Goal: Task Accomplishment & Management: Complete application form

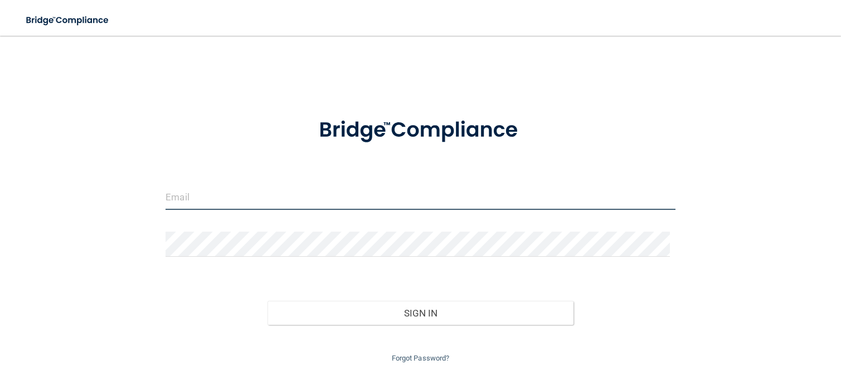
click at [214, 201] on input "email" at bounding box center [421, 197] width 510 height 25
drag, startPoint x: 144, startPoint y: 214, endPoint x: 22, endPoint y: 219, distance: 122.2
click at [32, 214] on div "[EMAIL_ADDRESS][DOMAIN_NAME] Invalid email/password. You don't have permission …" at bounding box center [420, 206] width 797 height 318
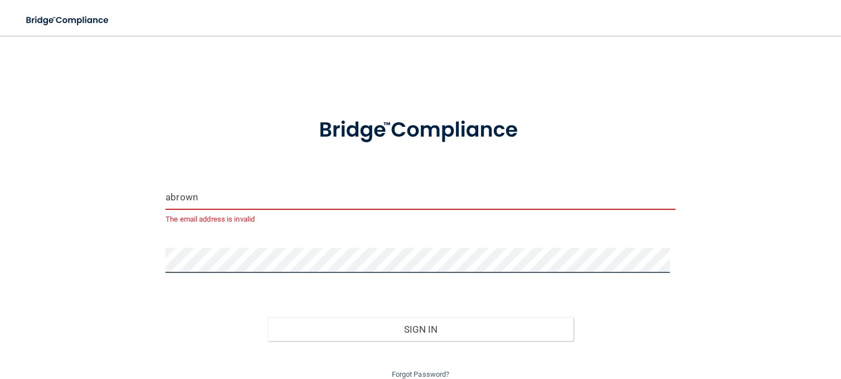
click at [268, 317] on button "Sign In" at bounding box center [421, 329] width 306 height 25
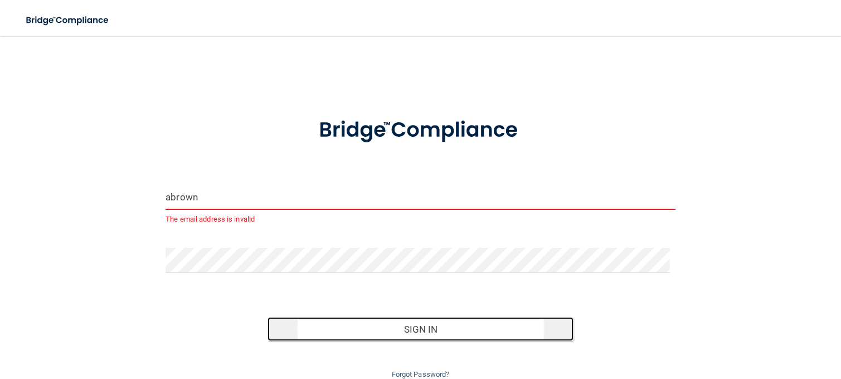
click at [291, 320] on button "Sign In" at bounding box center [421, 329] width 306 height 25
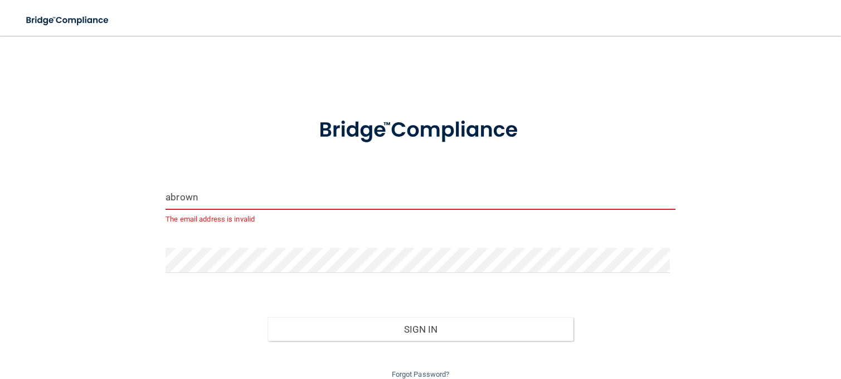
drag, startPoint x: 365, startPoint y: 213, endPoint x: 367, endPoint y: 205, distance: 8.5
click at [367, 205] on div "abrown The email address is invalid" at bounding box center [421, 205] width 510 height 41
click at [368, 195] on input "abrown" at bounding box center [421, 197] width 510 height 25
click at [375, 198] on input "abrown" at bounding box center [421, 197] width 510 height 25
type input "[EMAIL_ADDRESS][DOMAIN_NAME]"
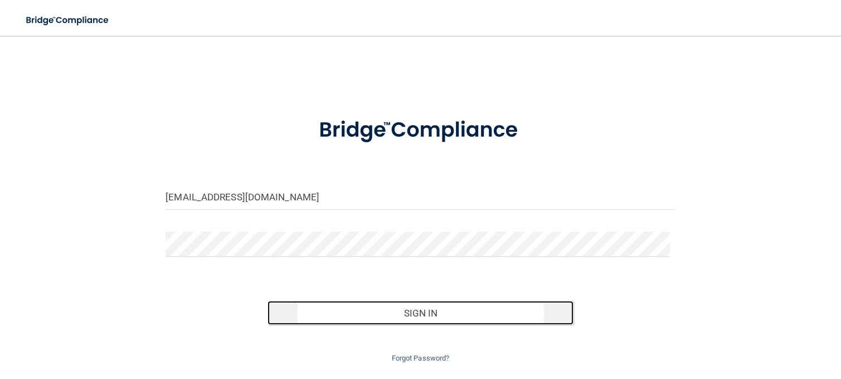
click at [368, 306] on button "Sign In" at bounding box center [421, 313] width 306 height 25
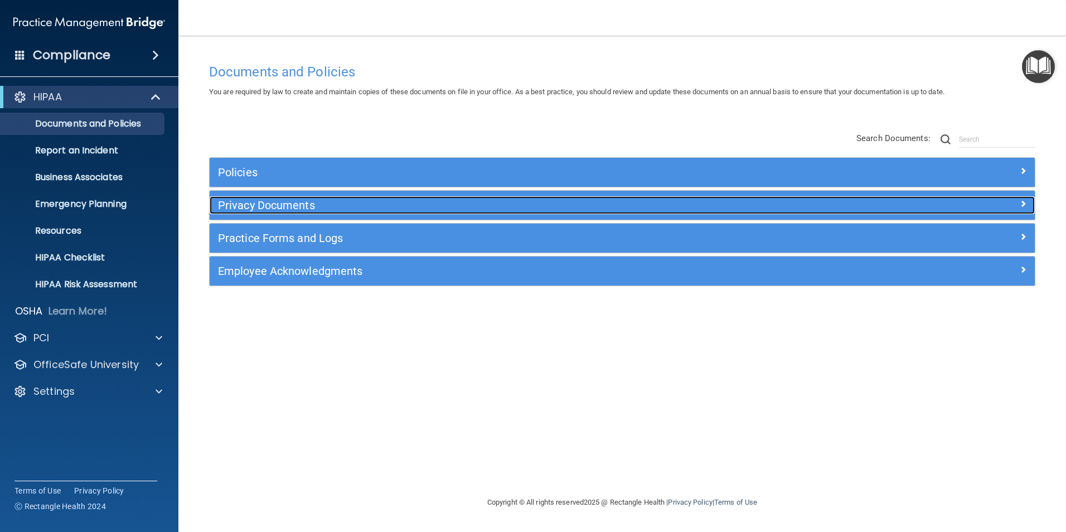
click at [330, 205] on h5 "Privacy Documents" at bounding box center [519, 205] width 602 height 12
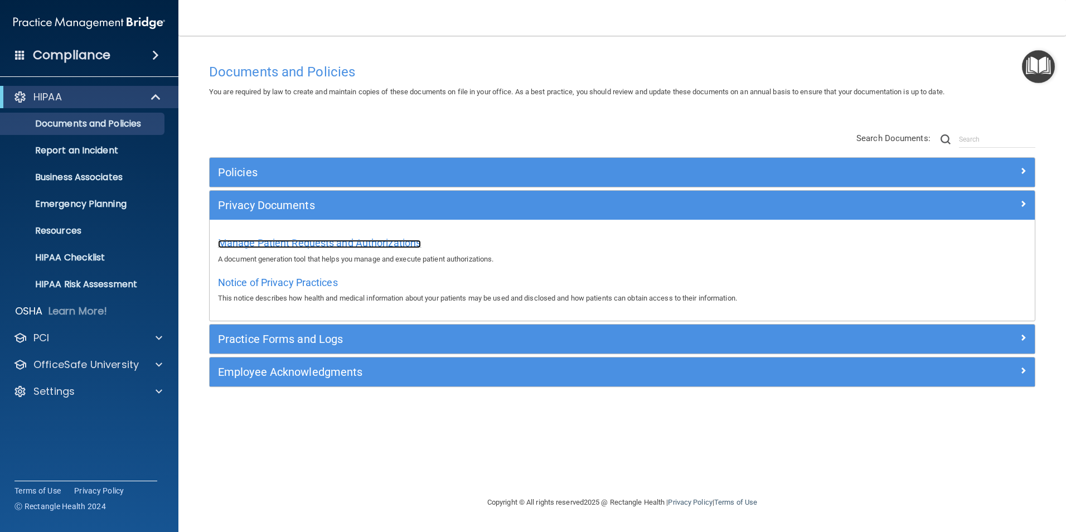
click at [305, 238] on span "Manage Patient Requests and Authorizations" at bounding box center [319, 243] width 203 height 12
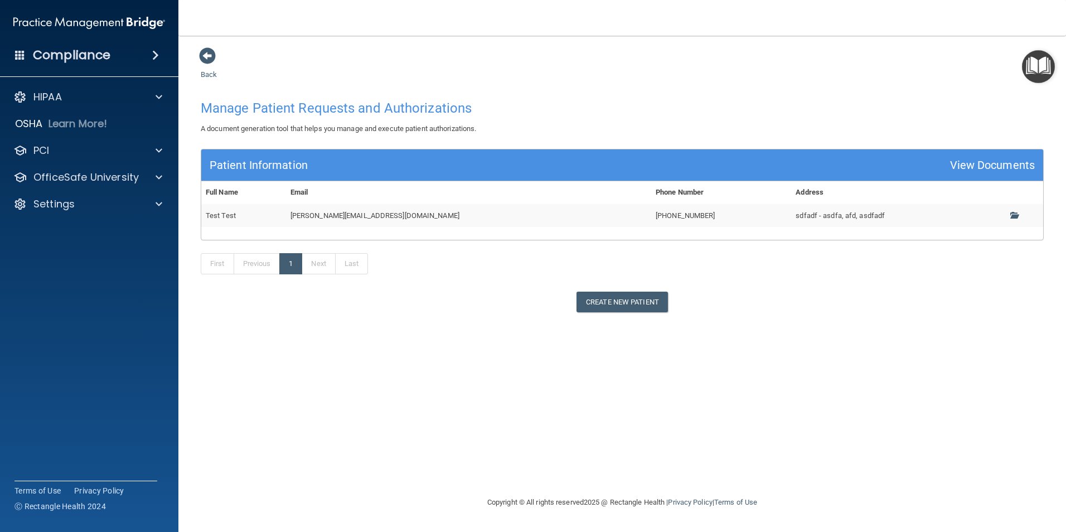
click at [186, 55] on main "Back Manage Patient Requests and Authorizations A document generation tool that…" at bounding box center [622, 284] width 888 height 496
click at [196, 57] on main "Back Manage Patient Requests and Authorizations A document generation tool that…" at bounding box center [622, 284] width 888 height 496
click at [201, 57] on span at bounding box center [207, 55] width 17 height 17
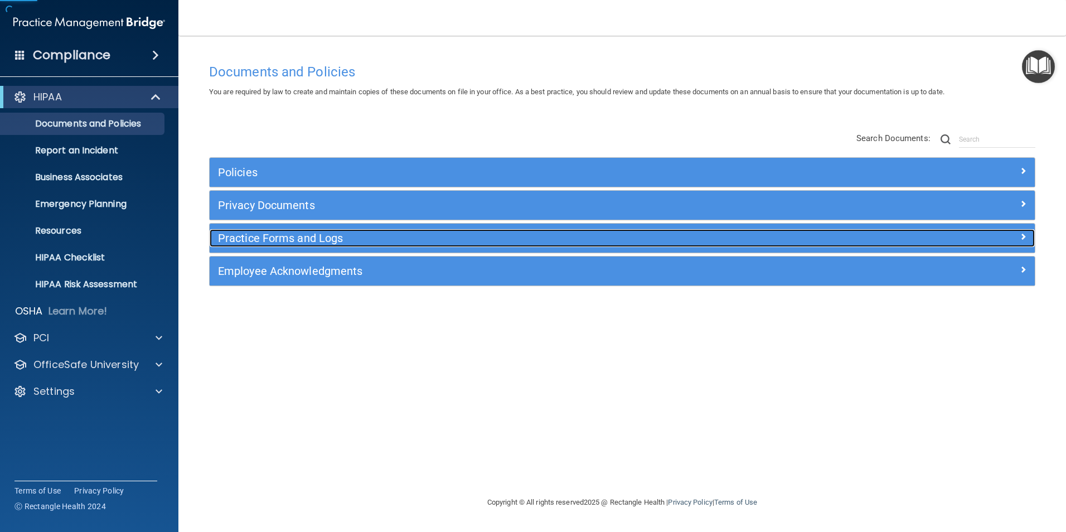
click at [353, 240] on h5 "Practice Forms and Logs" at bounding box center [519, 238] width 602 height 12
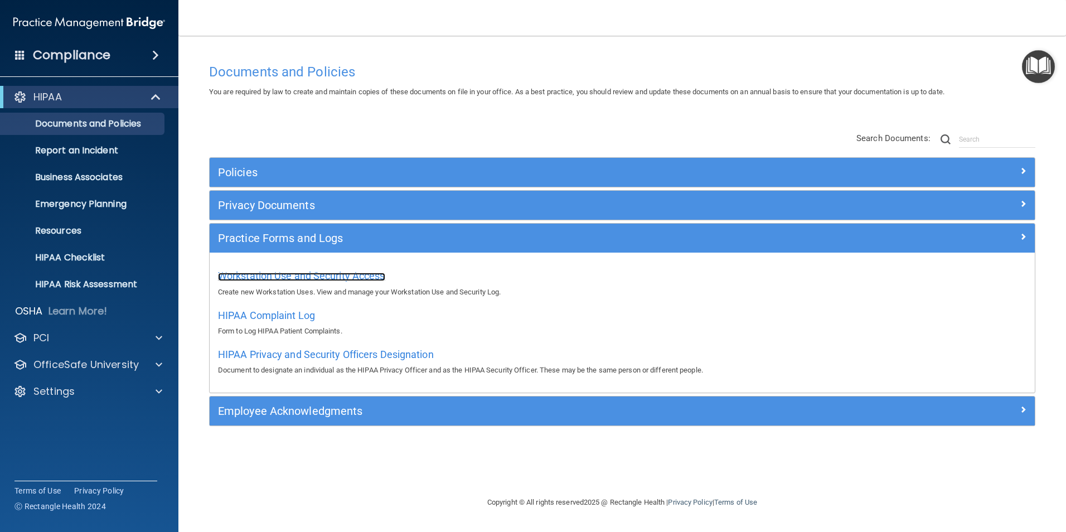
click at [302, 272] on span "Workstation Use and Security Access" at bounding box center [301, 276] width 167 height 12
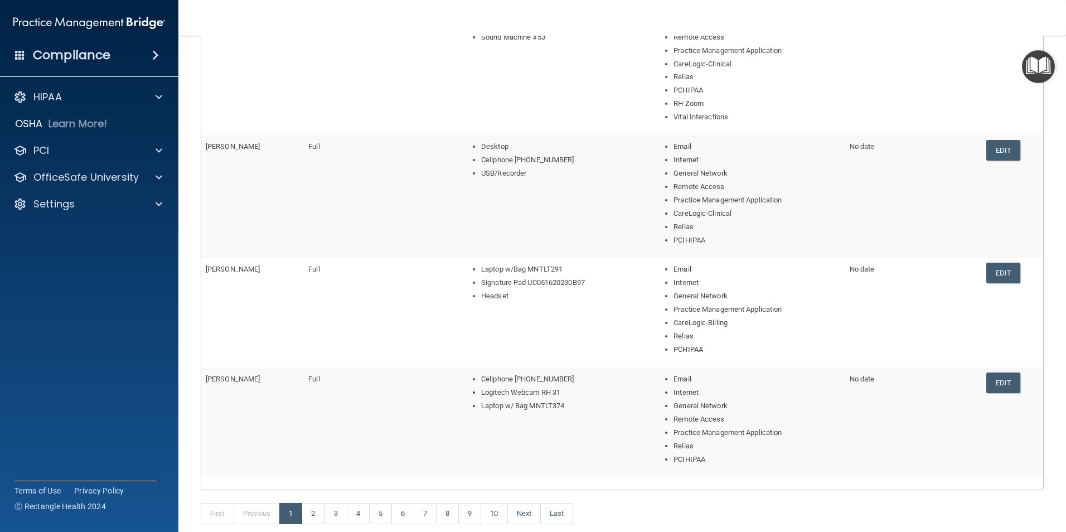
scroll to position [451, 0]
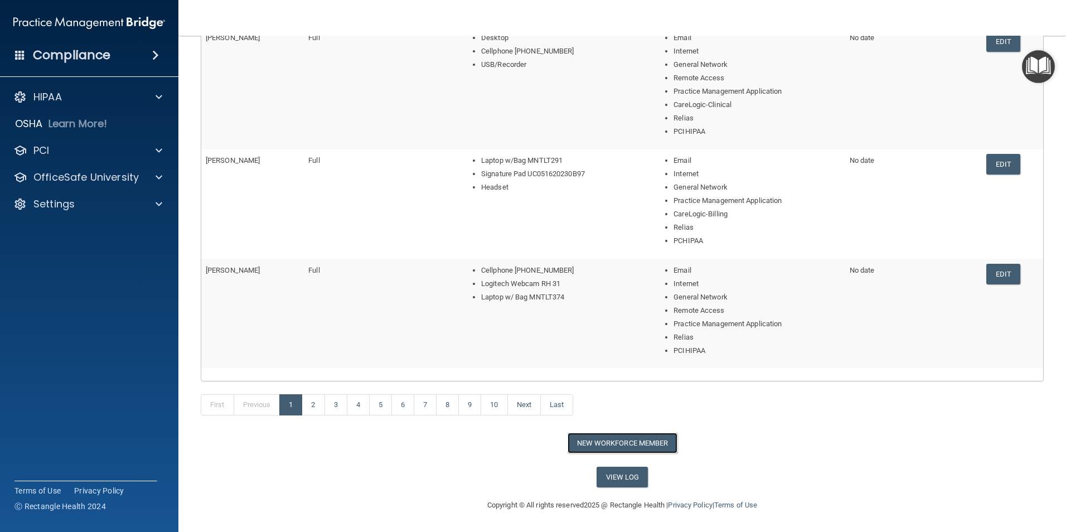
click at [604, 378] on button "New Workforce Member" at bounding box center [623, 443] width 110 height 21
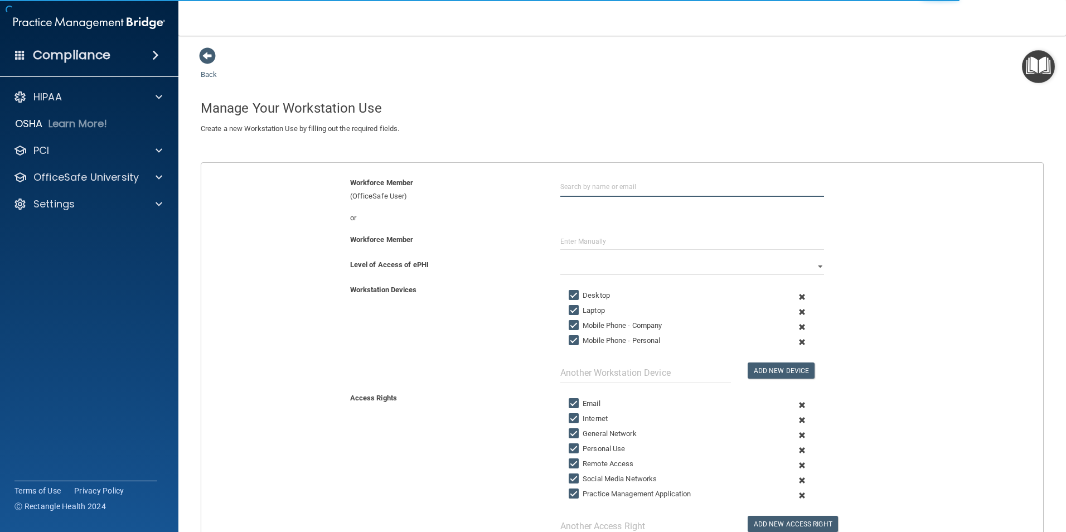
click at [592, 183] on input "text" at bounding box center [692, 186] width 264 height 21
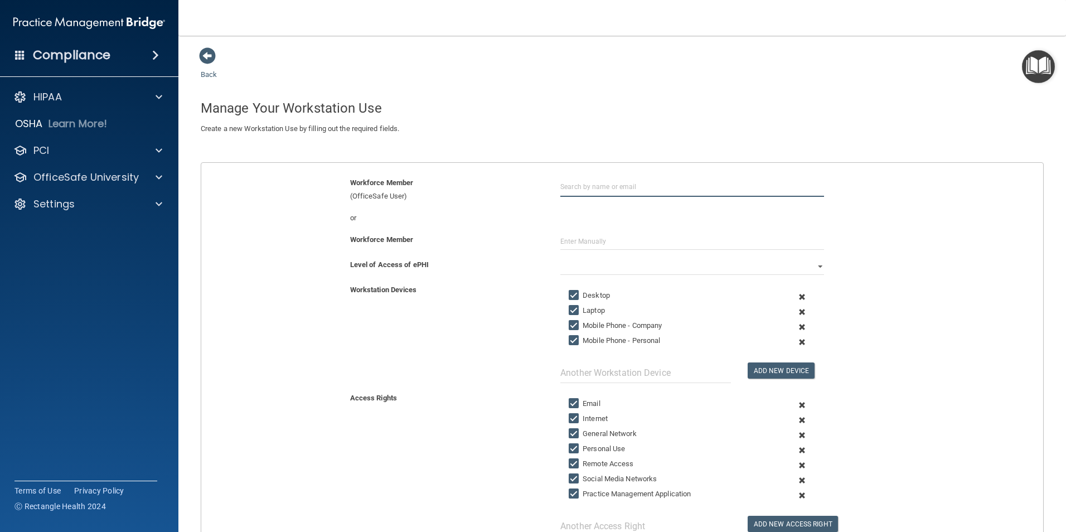
type input "G"
type input "[EMAIL_ADDRESS][DOMAIN_NAME]"
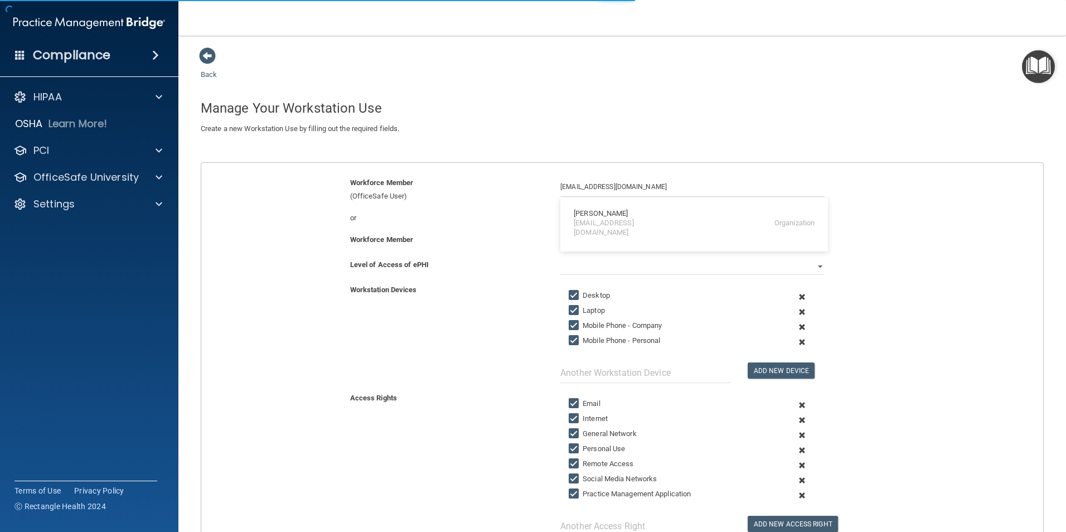
click at [605, 243] on input "text" at bounding box center [692, 241] width 264 height 17
click at [600, 238] on input "text" at bounding box center [692, 241] width 264 height 17
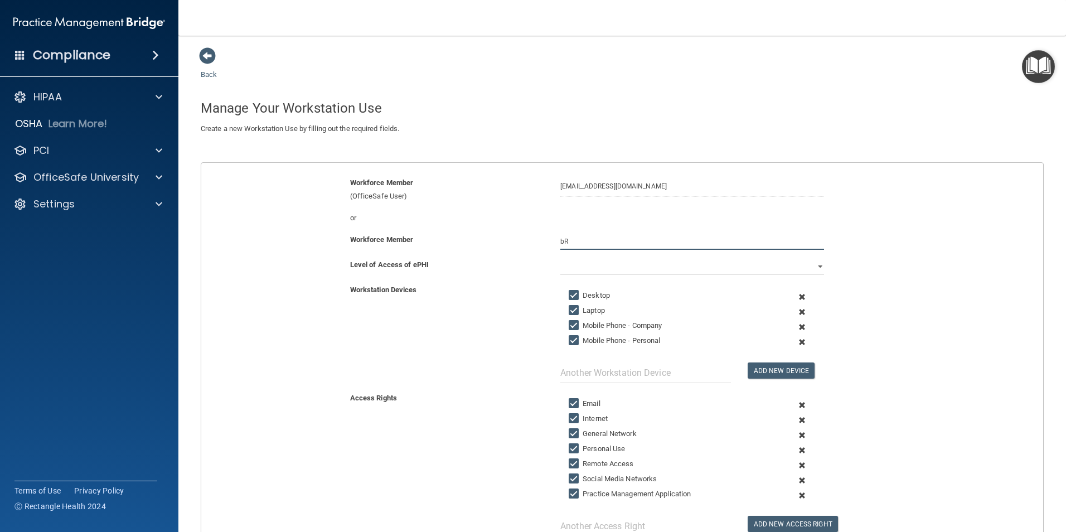
type input "b"
type input "[PERSON_NAME]"
click at [796, 326] on span at bounding box center [802, 326] width 27 height 15
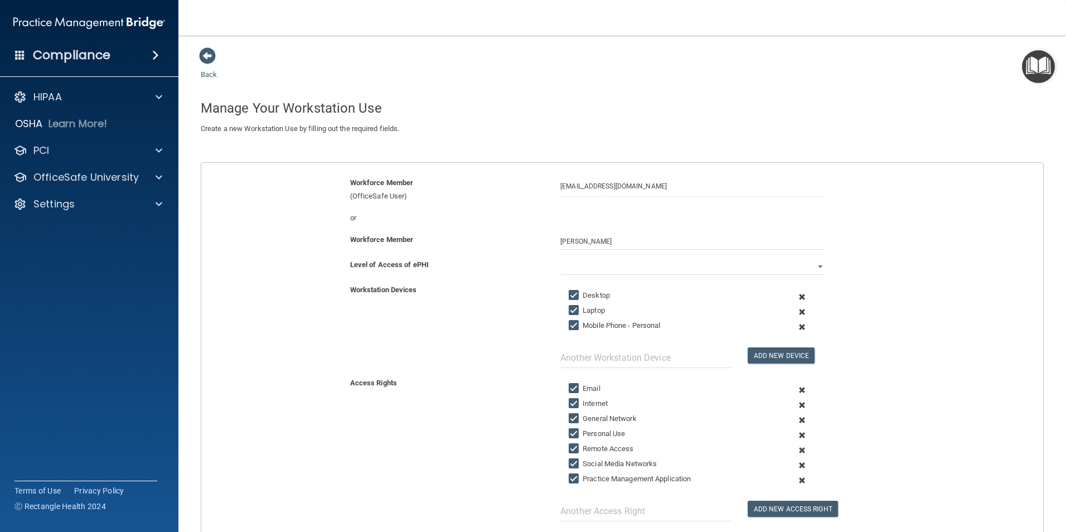
click at [796, 327] on span at bounding box center [802, 326] width 27 height 15
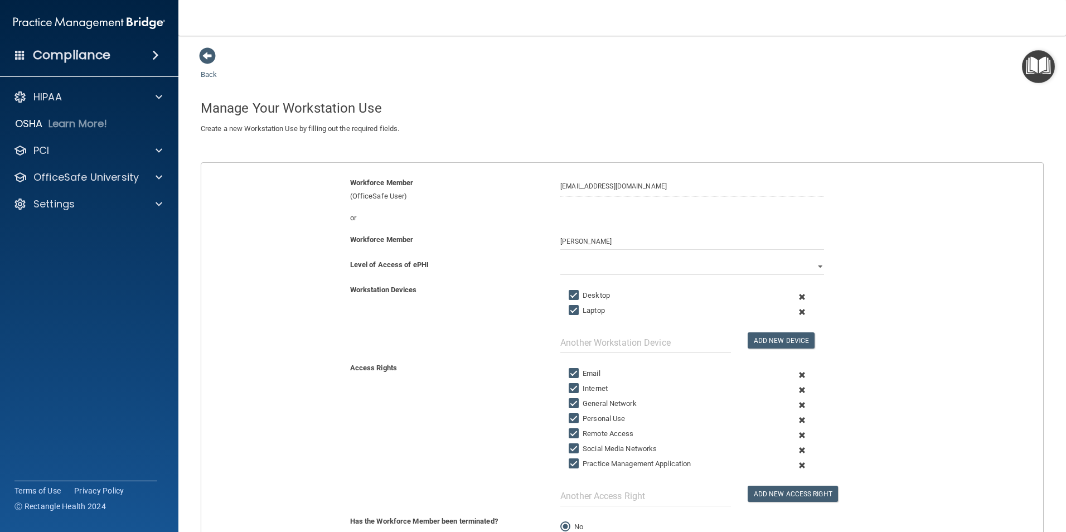
click at [793, 296] on span at bounding box center [802, 296] width 27 height 15
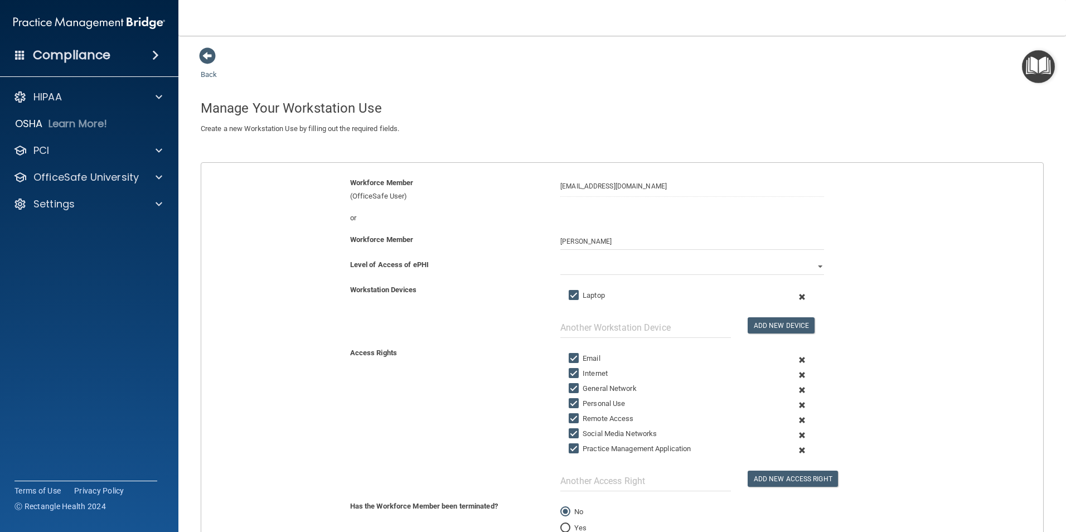
click at [796, 297] on span at bounding box center [802, 296] width 27 height 15
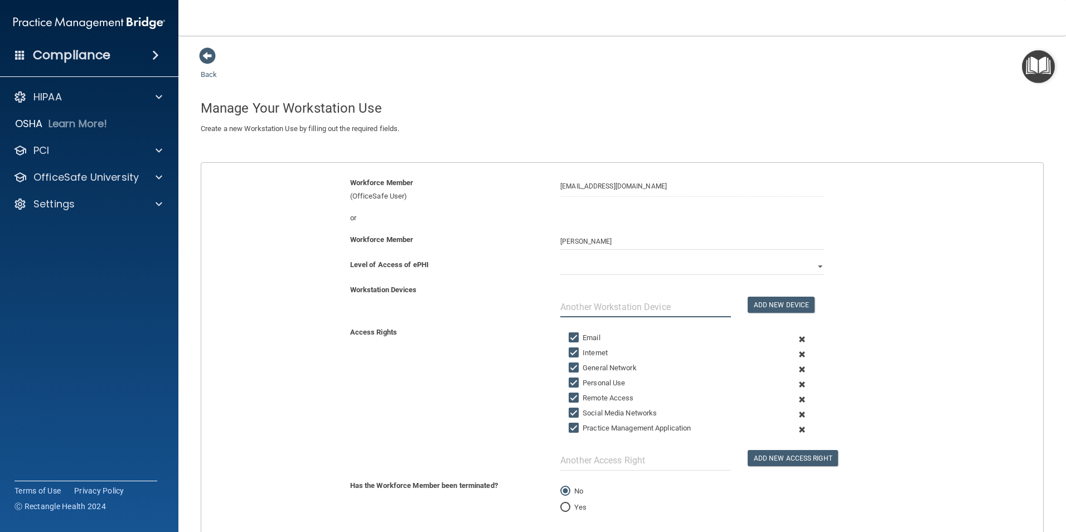
click at [639, 307] on input "text" at bounding box center [645, 307] width 171 height 21
type input "l"
type input "Laptop w/ Bag MNTLT007"
click at [793, 301] on button "Add New Device" at bounding box center [781, 305] width 67 height 16
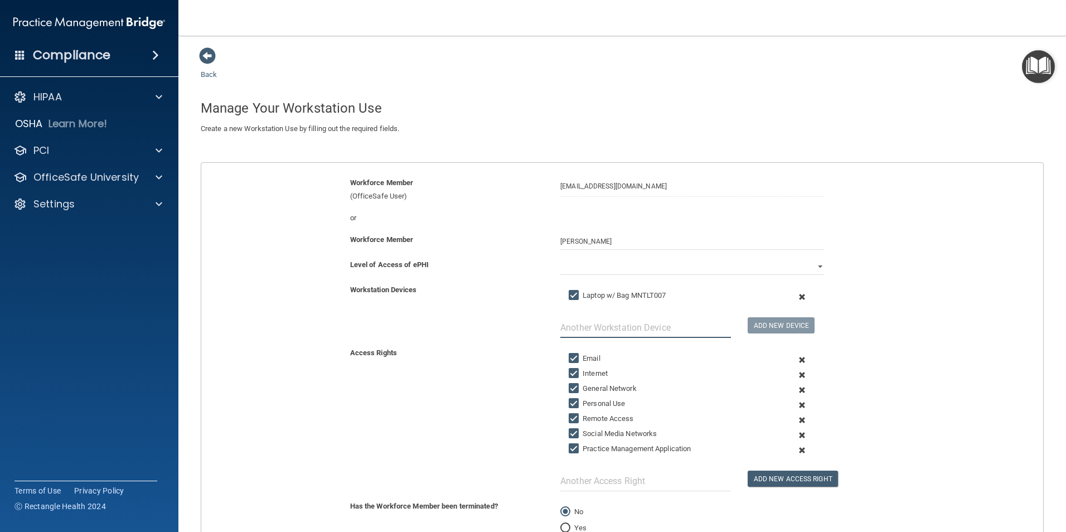
click at [653, 318] on input "text" at bounding box center [645, 327] width 171 height 21
type input "Cellphone [PHONE_NUMBER]"
click at [789, 323] on button "Add New Device" at bounding box center [781, 325] width 67 height 16
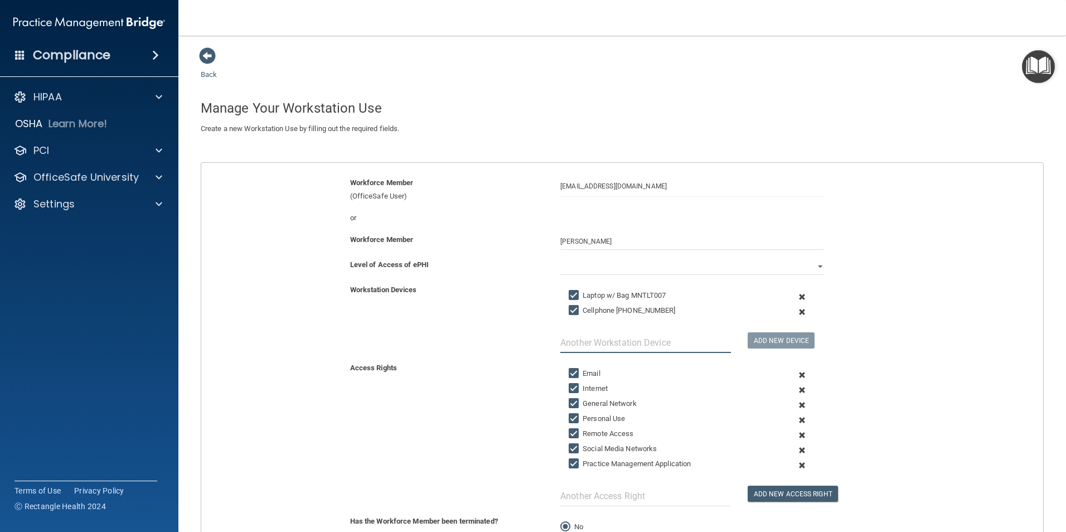
click at [651, 342] on input "text" at bounding box center [645, 342] width 171 height 21
type input "Logitech Webcam RH 7"
click at [775, 339] on button "Add New Device" at bounding box center [781, 340] width 67 height 16
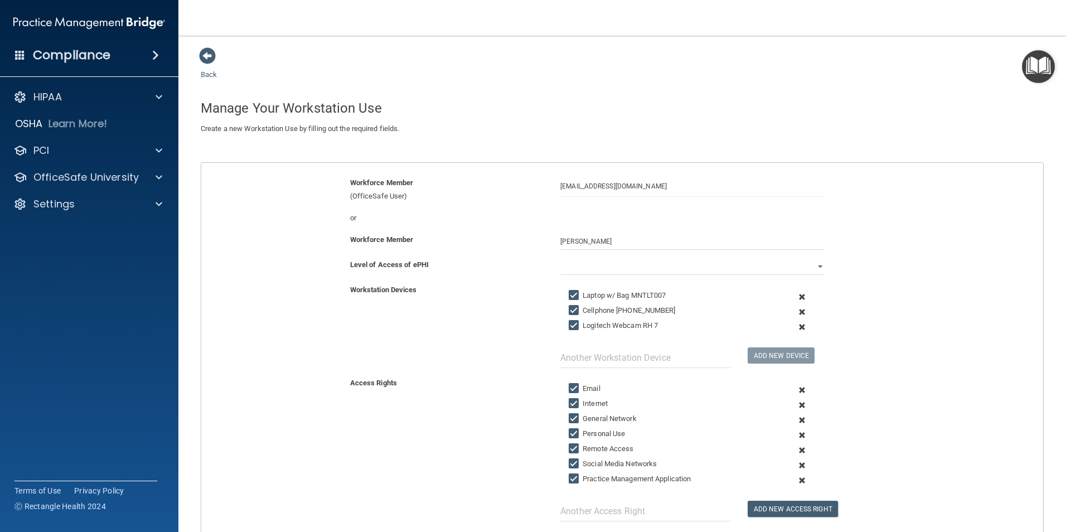
click at [795, 378] on span at bounding box center [802, 435] width 27 height 15
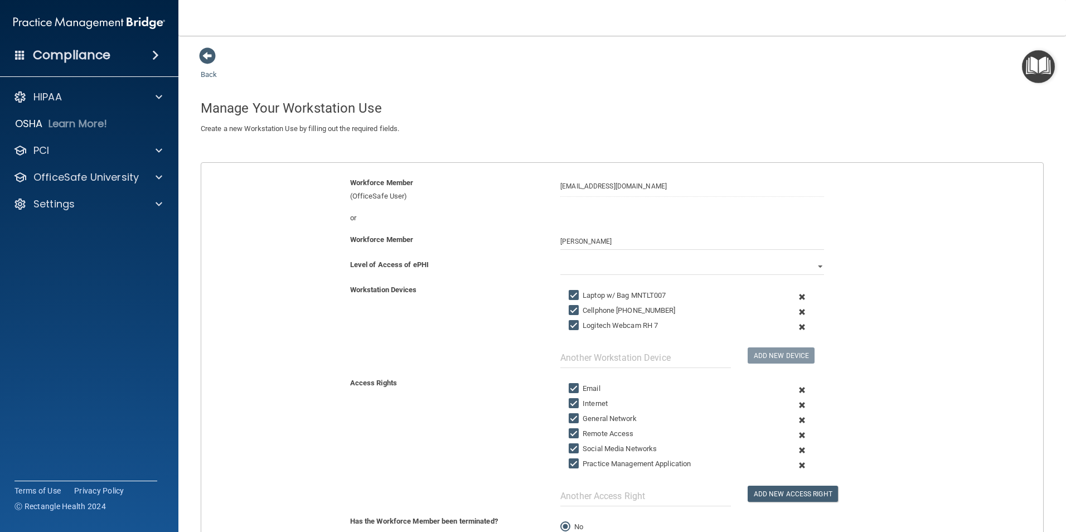
click at [797, 378] on span at bounding box center [802, 435] width 27 height 15
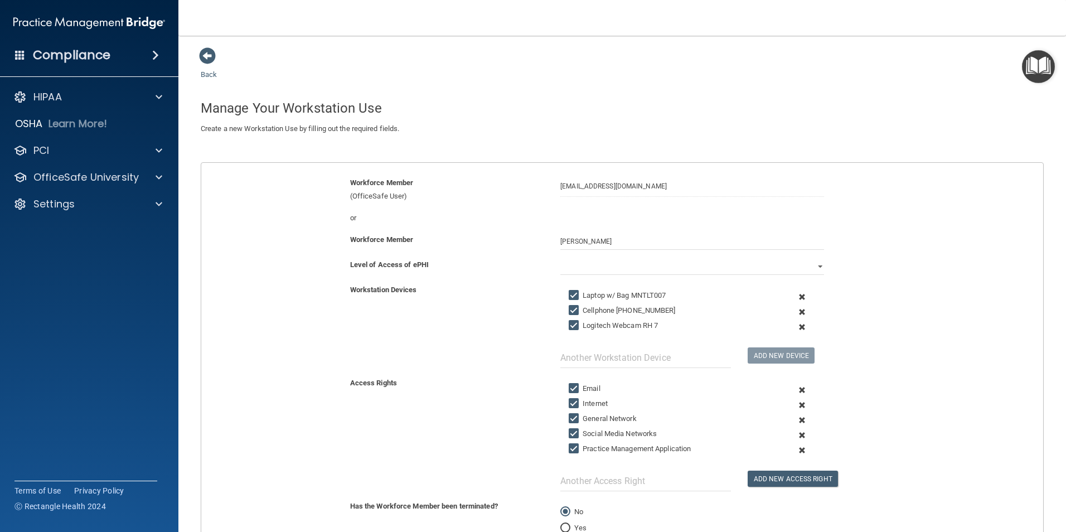
click at [800, 378] on span at bounding box center [802, 435] width 27 height 15
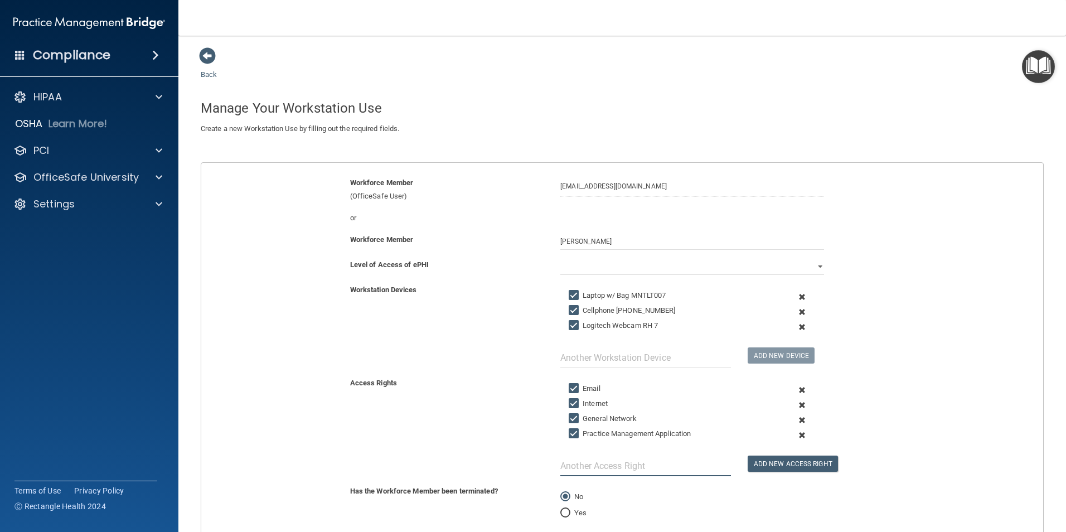
drag, startPoint x: 635, startPoint y: 460, endPoint x: 663, endPoint y: 490, distance: 41.0
click at [636, 378] on input "text" at bounding box center [645, 466] width 171 height 21
type input "PCIHIPAA"
click at [757, 378] on div "PCIHIPAA Add New Access Right" at bounding box center [692, 430] width 280 height 91
click at [757, 378] on button "Add New Access Right" at bounding box center [793, 464] width 90 height 16
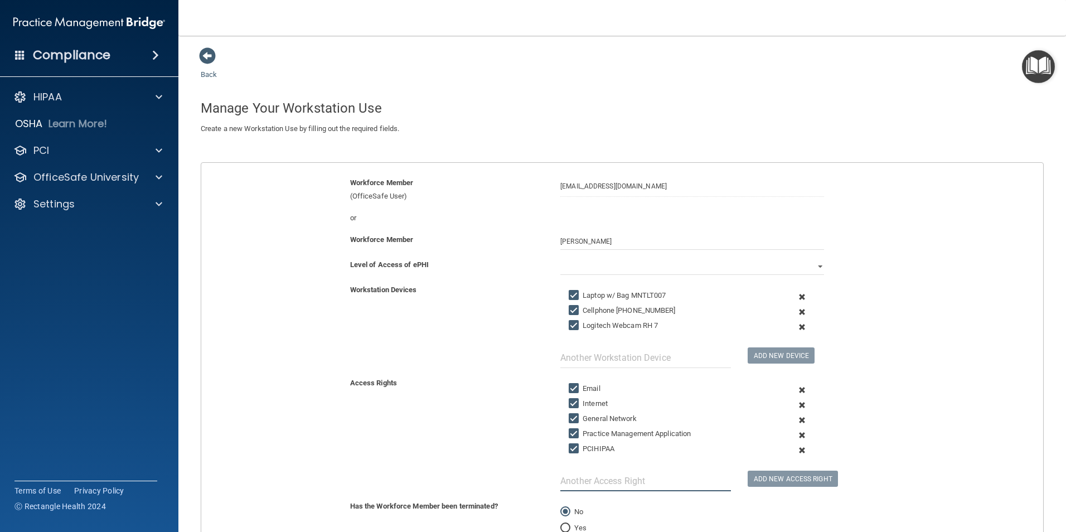
click at [686, 378] on input "text" at bounding box center [645, 481] width 171 height 21
type input "Relias"
click at [749, 378] on button "Add New Access Right" at bounding box center [793, 479] width 90 height 16
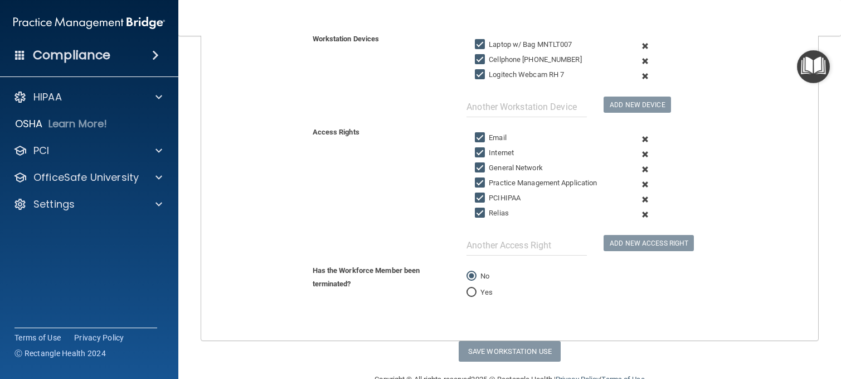
scroll to position [278, 0]
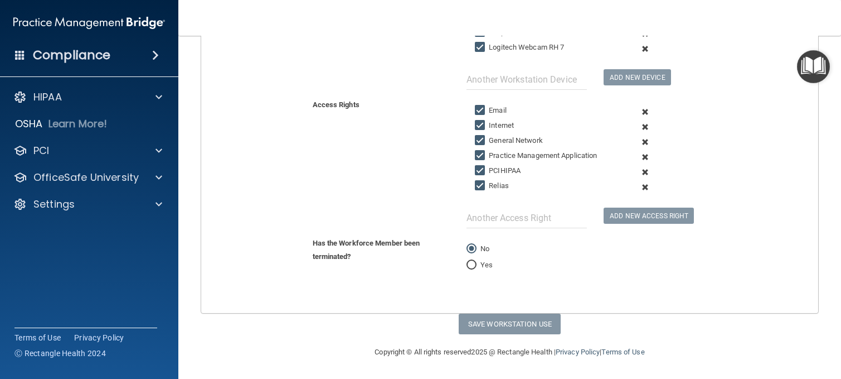
click at [574, 284] on div "Has the Workforce Member been terminated? No Yes" at bounding box center [510, 260] width 634 height 49
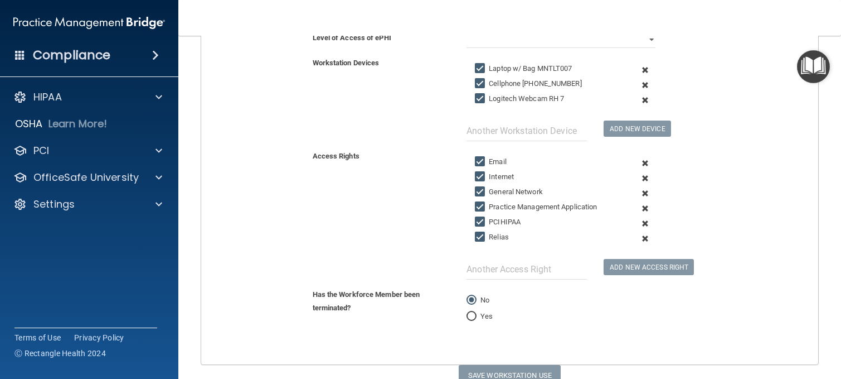
scroll to position [0, 0]
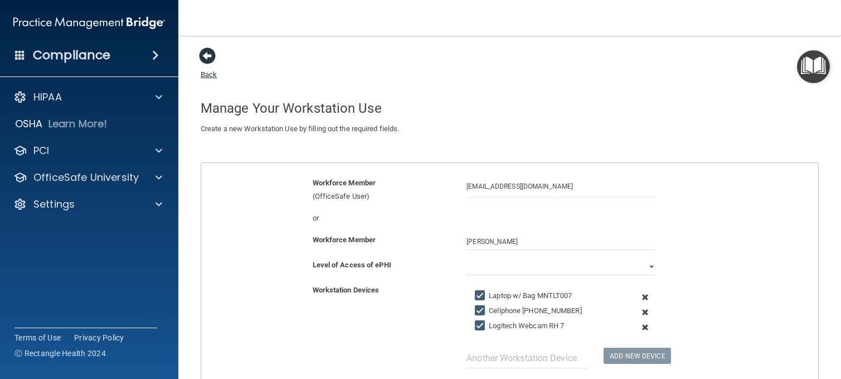
click at [213, 61] on span at bounding box center [207, 55] width 17 height 17
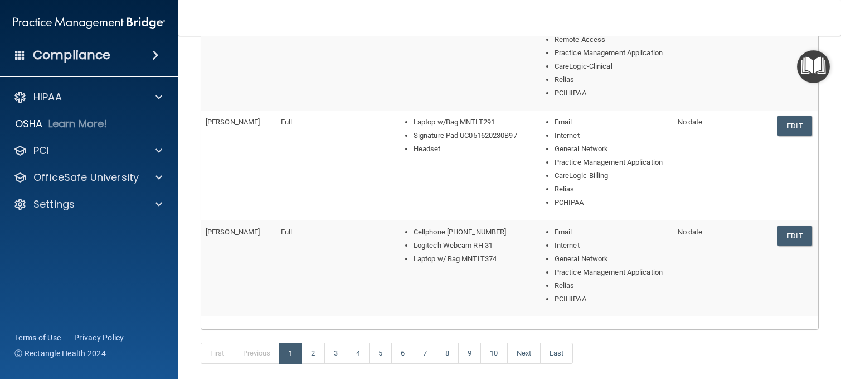
scroll to position [560, 0]
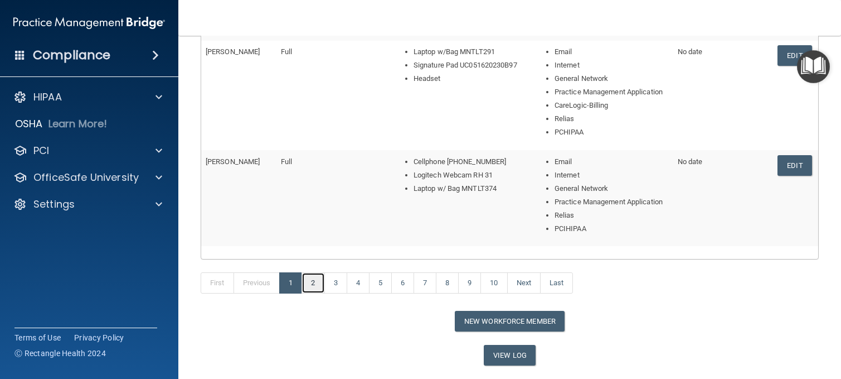
drag, startPoint x: 314, startPoint y: 360, endPoint x: 322, endPoint y: 356, distance: 8.7
click at [316, 293] on link "2" at bounding box center [313, 282] width 23 height 21
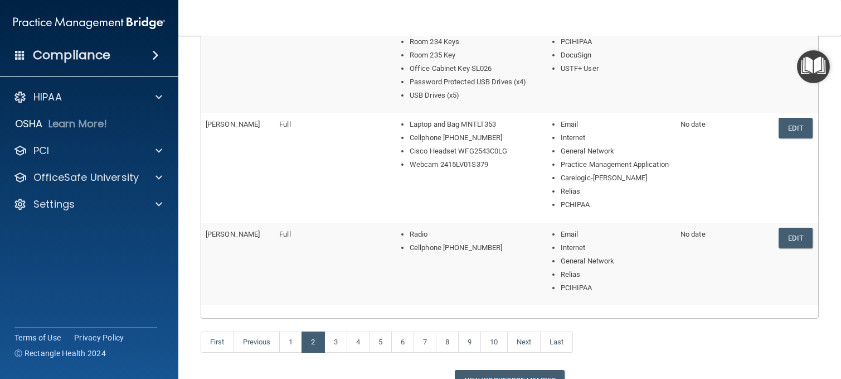
scroll to position [616, 0]
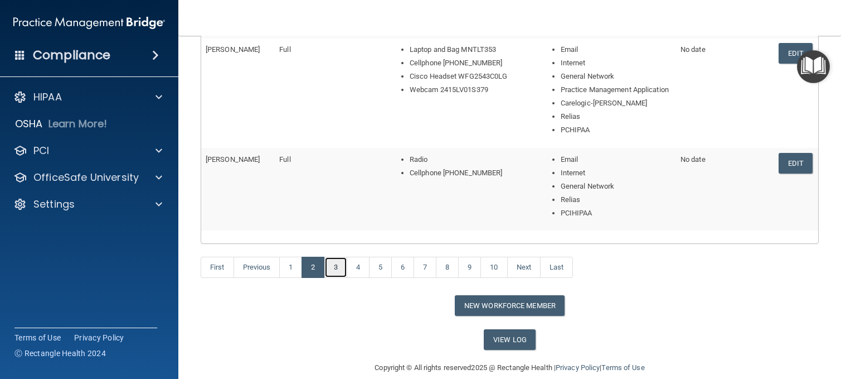
click at [335, 278] on link "3" at bounding box center [335, 266] width 23 height 21
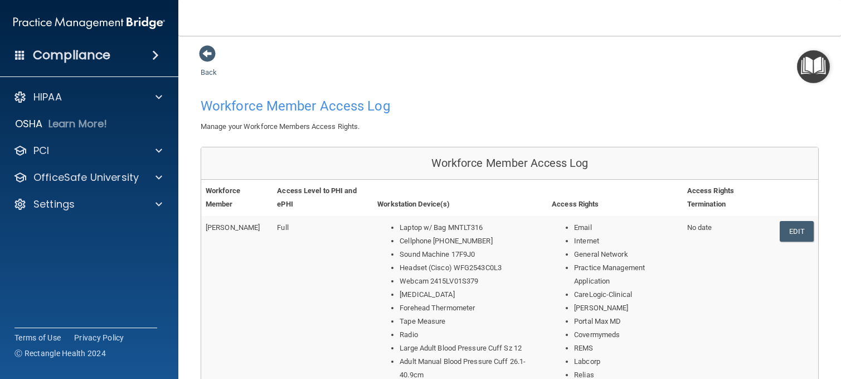
scroll to position [114, 0]
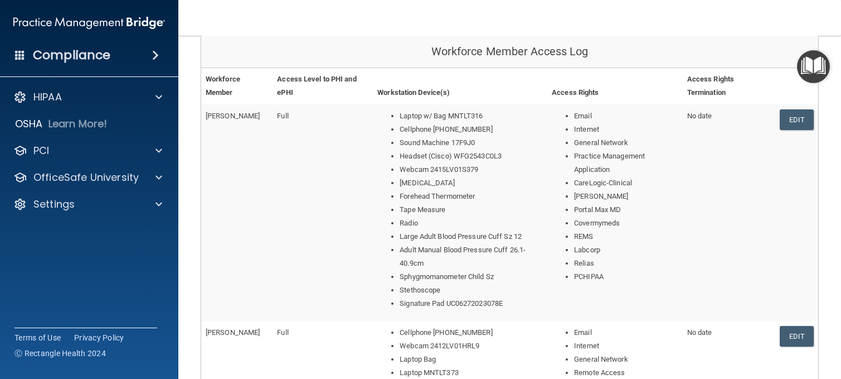
click at [364, 281] on td "Full" at bounding box center [323, 212] width 100 height 217
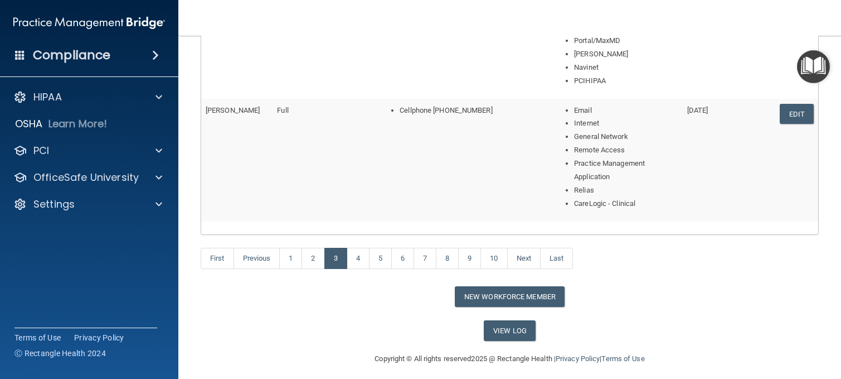
scroll to position [778, 0]
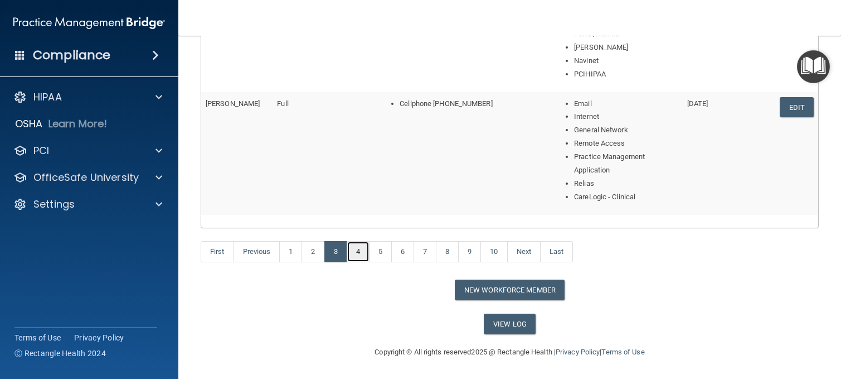
drag, startPoint x: 352, startPoint y: 251, endPoint x: 365, endPoint y: 252, distance: 12.9
click at [353, 251] on link "4" at bounding box center [358, 251] width 23 height 21
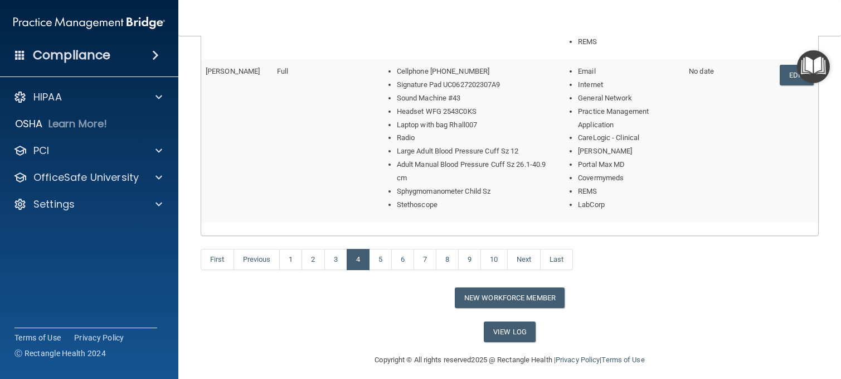
scroll to position [765, 0]
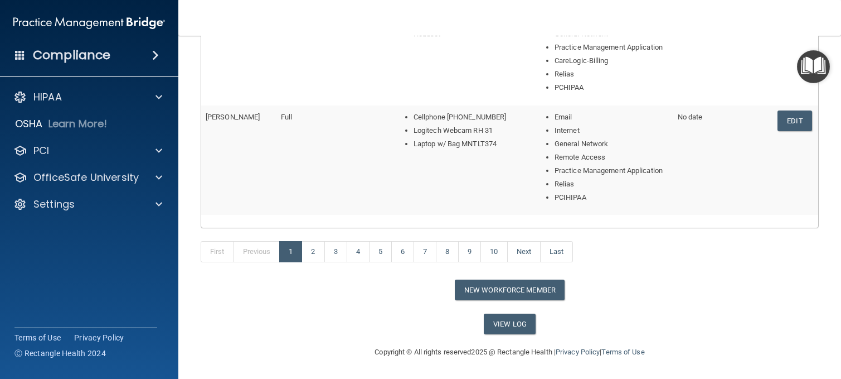
scroll to position [573, 0]
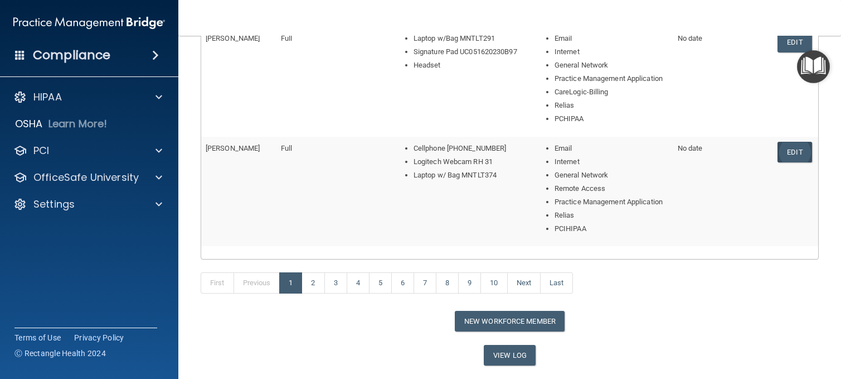
click at [784, 162] on link "Edit" at bounding box center [795, 152] width 34 height 21
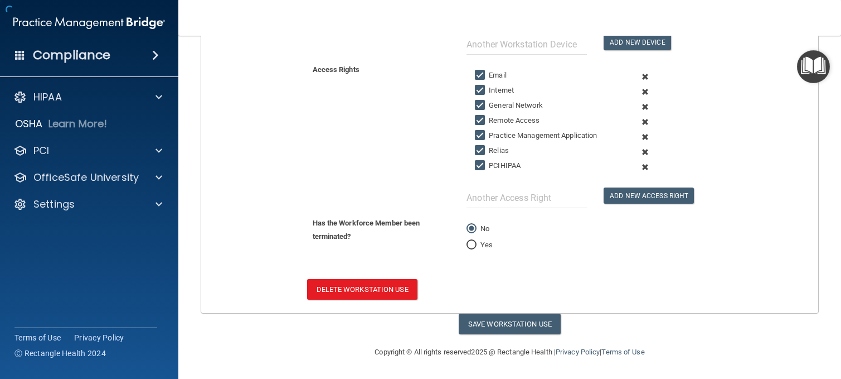
scroll to position [313, 0]
click at [637, 121] on span at bounding box center [645, 121] width 25 height 15
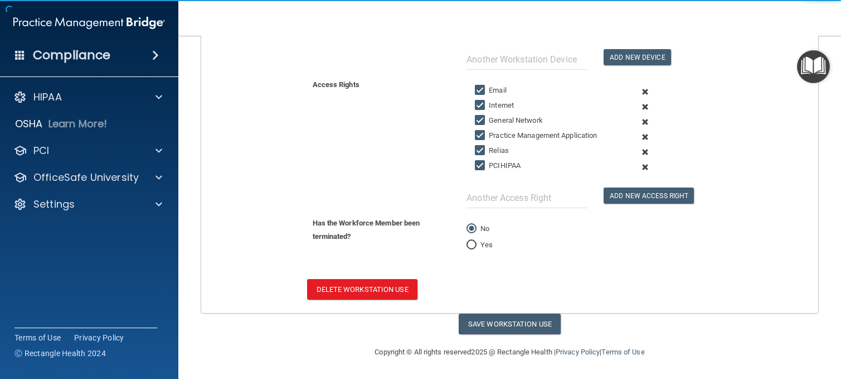
scroll to position [298, 0]
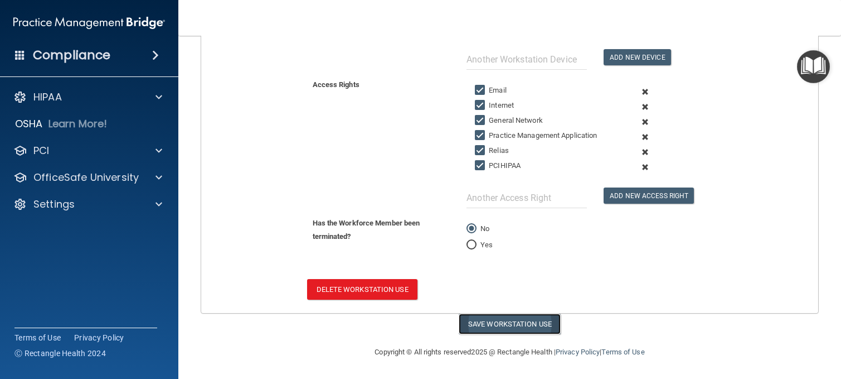
click at [530, 318] on button "Save Workstation Use" at bounding box center [510, 323] width 102 height 21
select select "? string:Full ?"
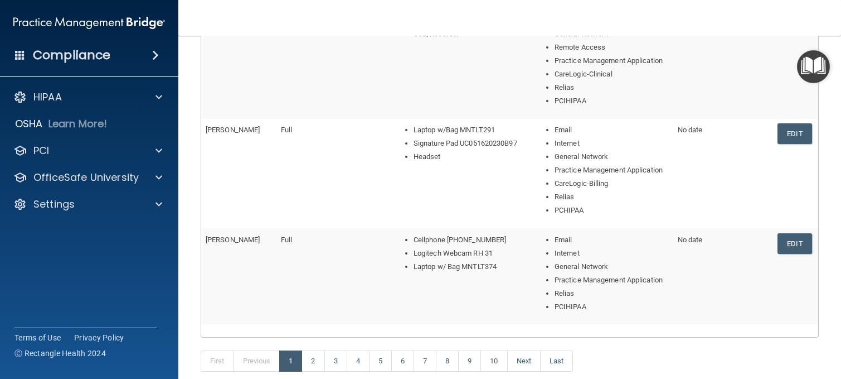
scroll to position [671, 0]
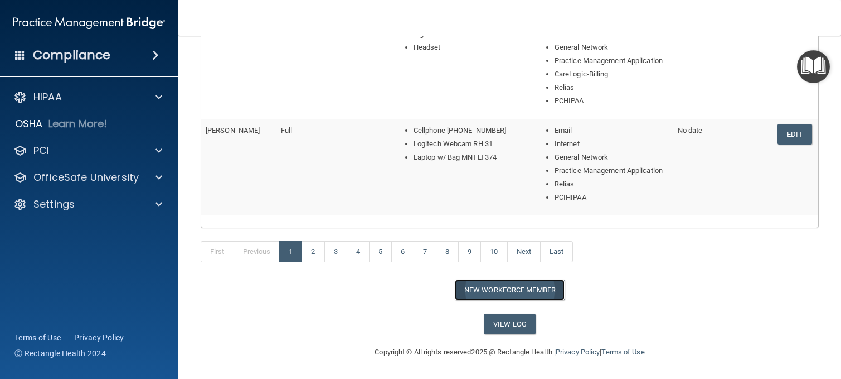
click at [532, 288] on button "New Workforce Member" at bounding box center [510, 289] width 110 height 21
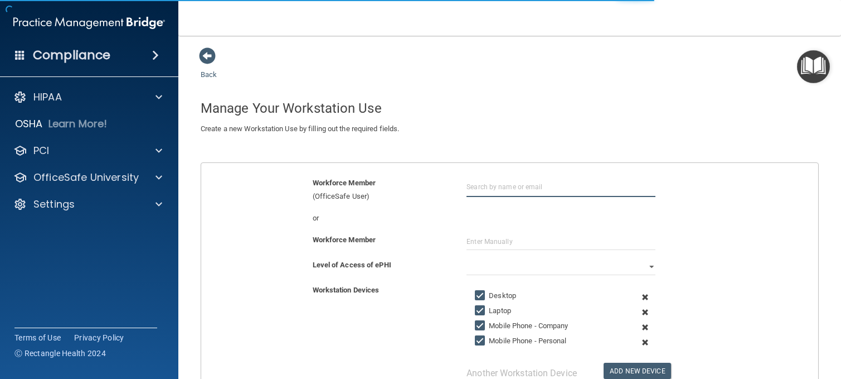
click at [512, 187] on input "text" at bounding box center [561, 186] width 189 height 21
type input "[EMAIL_ADDRESS][DOMAIN_NAME]"
type input "[PERSON_NAME]"
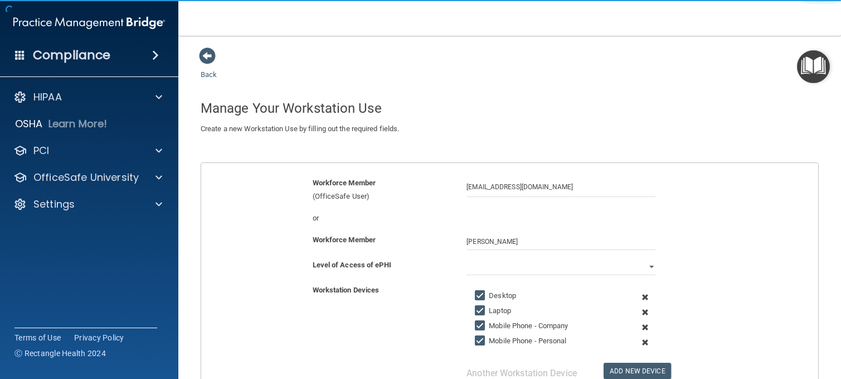
type input "Relias"
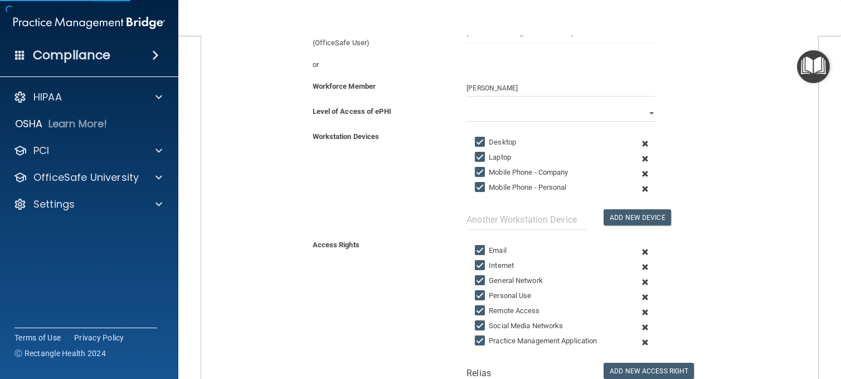
scroll to position [141, 0]
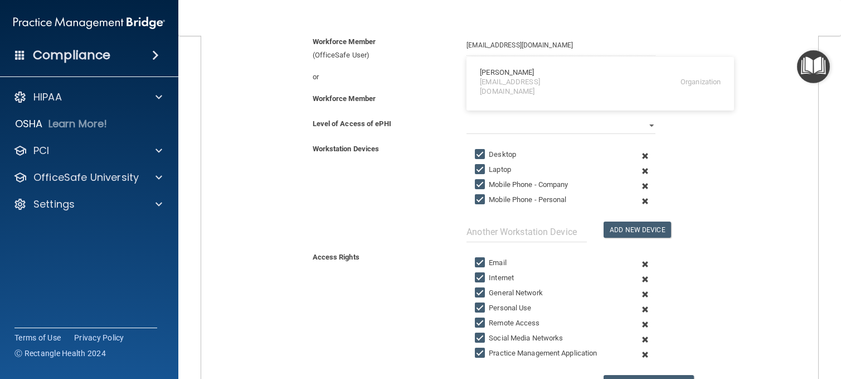
drag, startPoint x: 639, startPoint y: 199, endPoint x: 639, endPoint y: 188, distance: 10.6
click at [639, 198] on span at bounding box center [645, 200] width 25 height 15
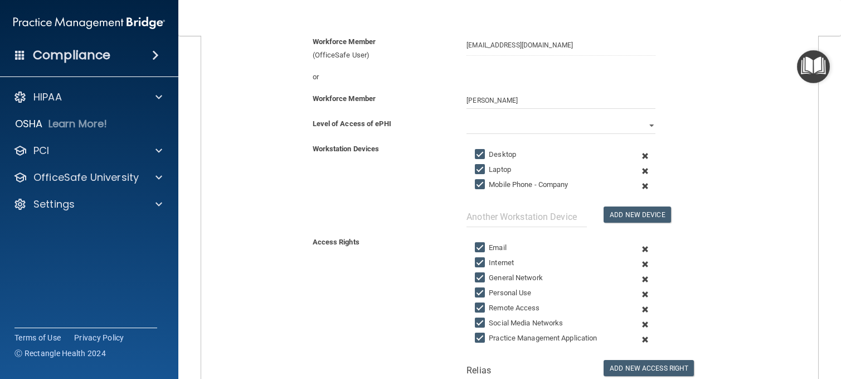
click at [638, 185] on span at bounding box center [645, 185] width 25 height 15
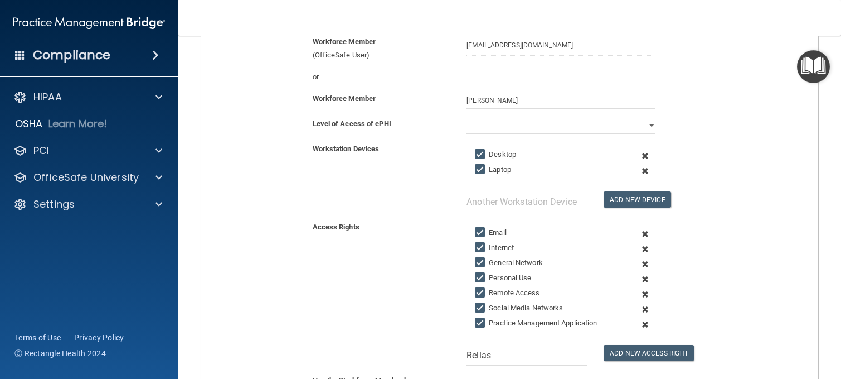
click at [638, 169] on span at bounding box center [645, 170] width 25 height 15
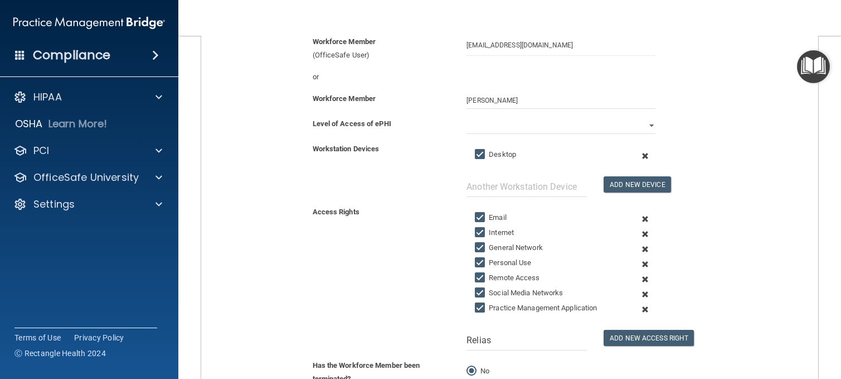
click at [637, 156] on span at bounding box center [645, 155] width 25 height 15
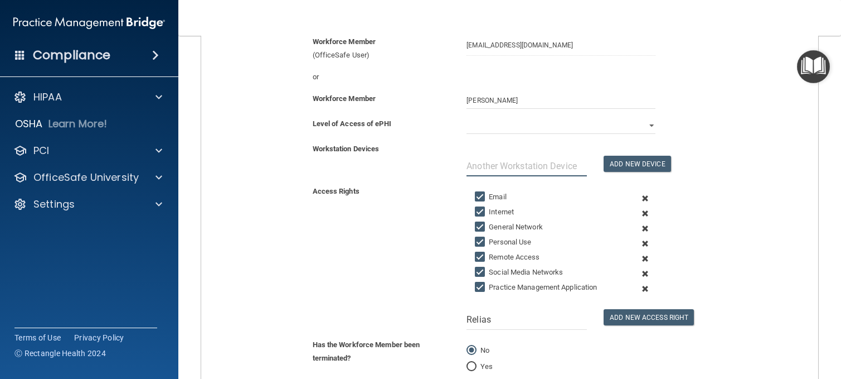
click at [545, 167] on input "text" at bounding box center [527, 166] width 120 height 21
type input "Laptop w/ Bag MNTLT007"
click at [604, 156] on button "Add New Device" at bounding box center [637, 164] width 67 height 16
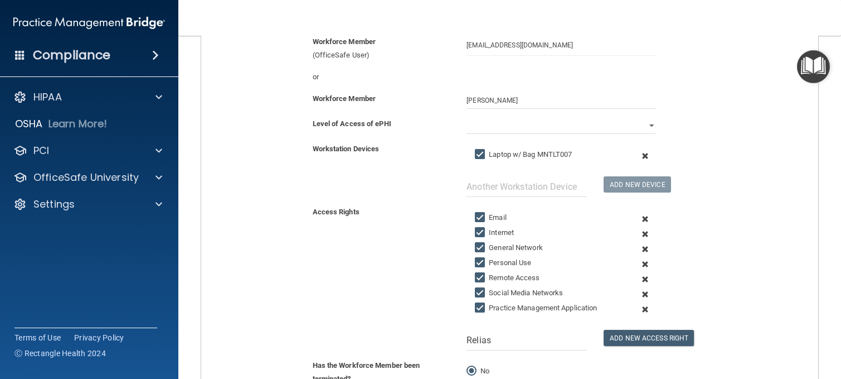
click at [584, 182] on div at bounding box center [526, 180] width 137 height 34
click at [557, 186] on input "text" at bounding box center [527, 186] width 120 height 21
type input "Cellphone (908)-331-9342 PIN 1211"
click at [619, 179] on button "Add New Device" at bounding box center [637, 184] width 67 height 16
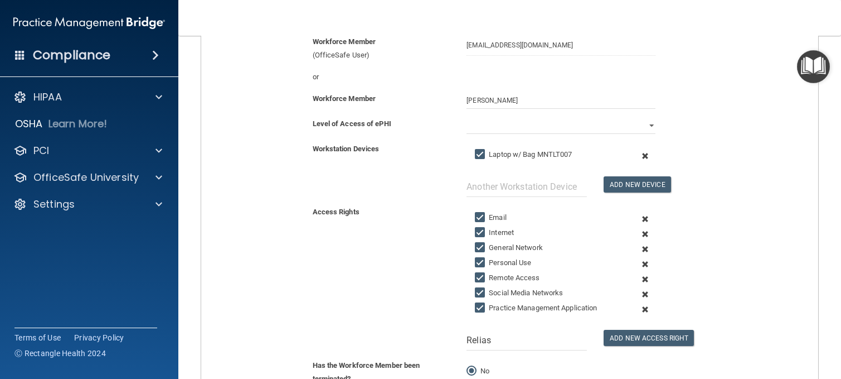
scroll to position [0, 0]
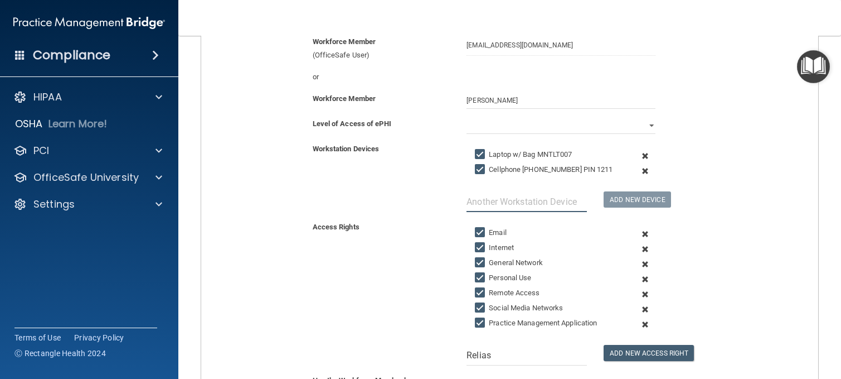
click at [550, 200] on input "text" at bounding box center [527, 201] width 120 height 21
type input "Logitech Webcam RH7"
click at [649, 200] on button "Add New Device" at bounding box center [637, 199] width 67 height 16
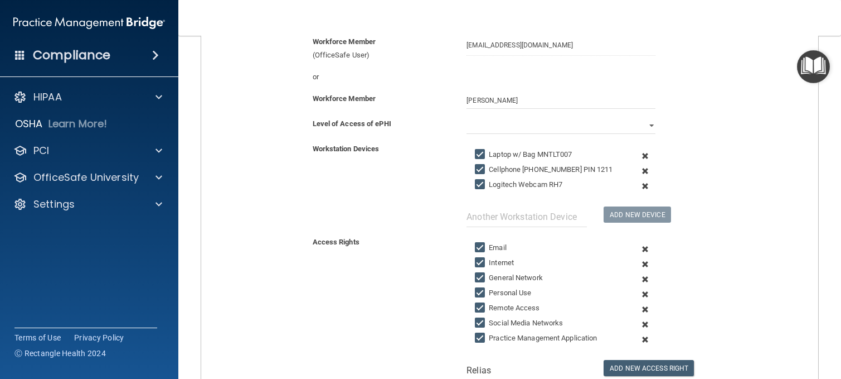
click at [556, 185] on label "Logitech Webcam RH7" at bounding box center [519, 184] width 88 height 13
drag, startPoint x: 556, startPoint y: 185, endPoint x: 638, endPoint y: 183, distance: 81.4
click at [638, 183] on span at bounding box center [645, 185] width 25 height 15
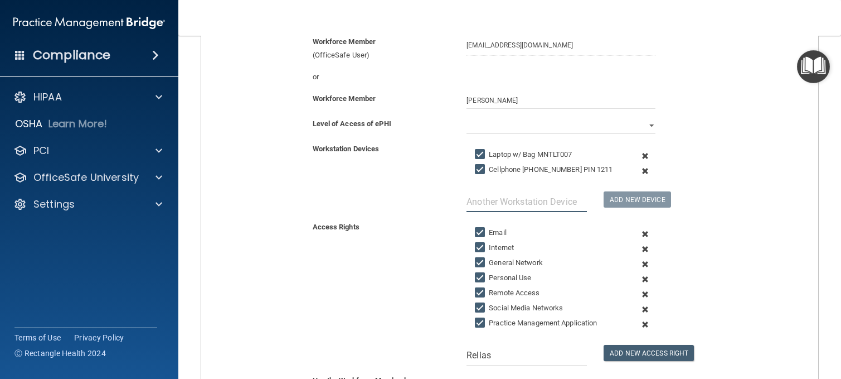
drag, startPoint x: 570, startPoint y: 197, endPoint x: 588, endPoint y: 183, distance: 22.3
click at [573, 196] on input "text" at bounding box center [527, 201] width 120 height 21
type input "Logitech Webcam RH 7"
click at [634, 201] on button "Add New Device" at bounding box center [637, 199] width 67 height 16
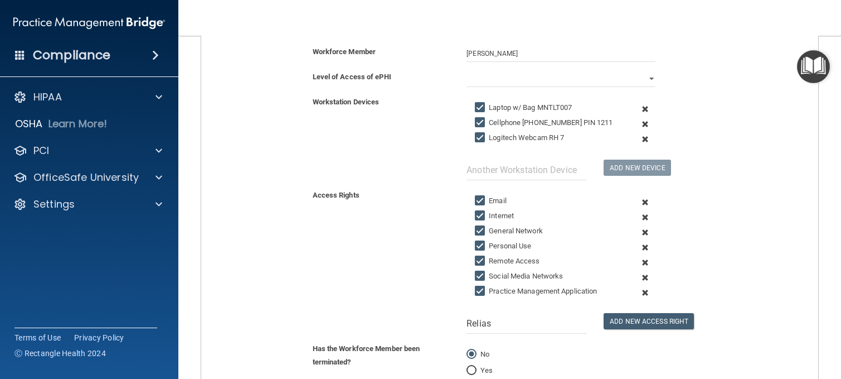
scroll to position [253, 0]
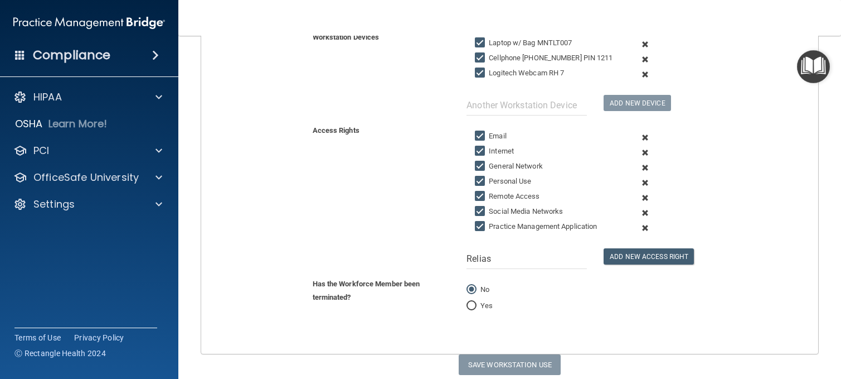
click at [638, 183] on span at bounding box center [645, 182] width 25 height 15
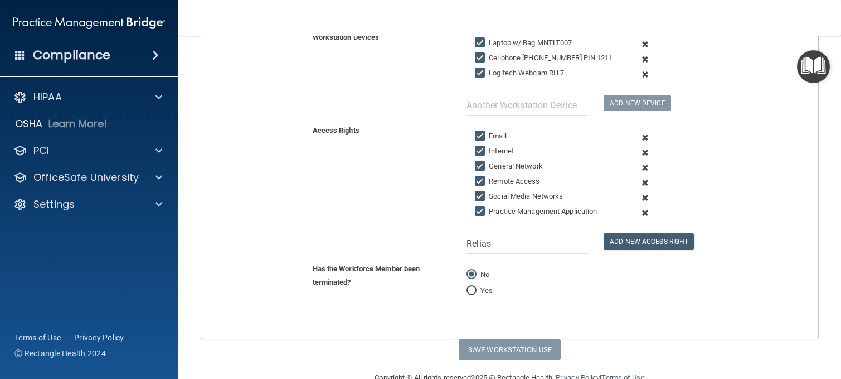
click at [637, 192] on span at bounding box center [645, 197] width 25 height 15
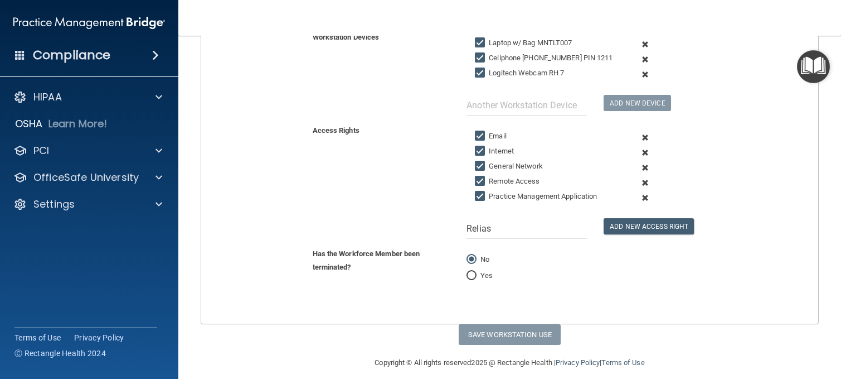
click at [638, 182] on span at bounding box center [645, 182] width 25 height 15
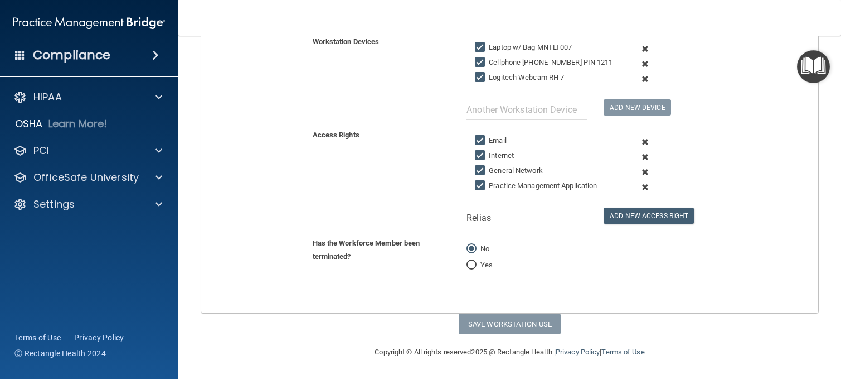
scroll to position [248, 0]
drag, startPoint x: 553, startPoint y: 222, endPoint x: 374, endPoint y: 226, distance: 179.0
click at [375, 226] on div "Access Rights Email Internet General Network Practice Management Application Re…" at bounding box center [510, 178] width 634 height 100
type input "PCIHIPAA"
click at [637, 208] on button "Add New Access Right" at bounding box center [649, 215] width 90 height 16
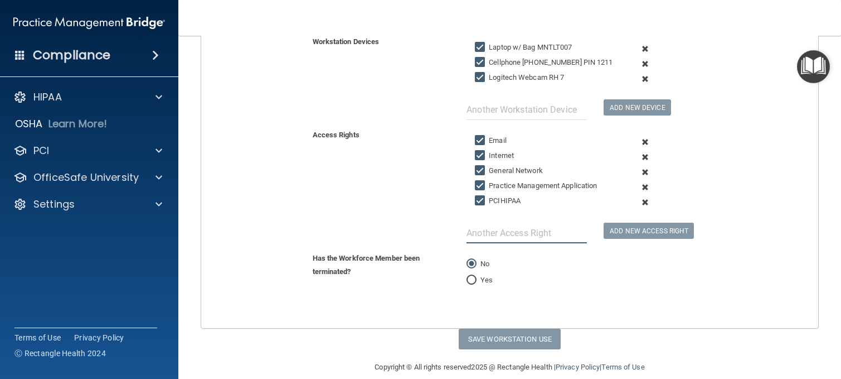
click at [547, 238] on input "text" at bounding box center [527, 232] width 120 height 21
type input "Relias"
drag, startPoint x: 618, startPoint y: 233, endPoint x: 627, endPoint y: 230, distance: 8.8
click at [618, 232] on button "Add New Access Right" at bounding box center [649, 230] width 90 height 16
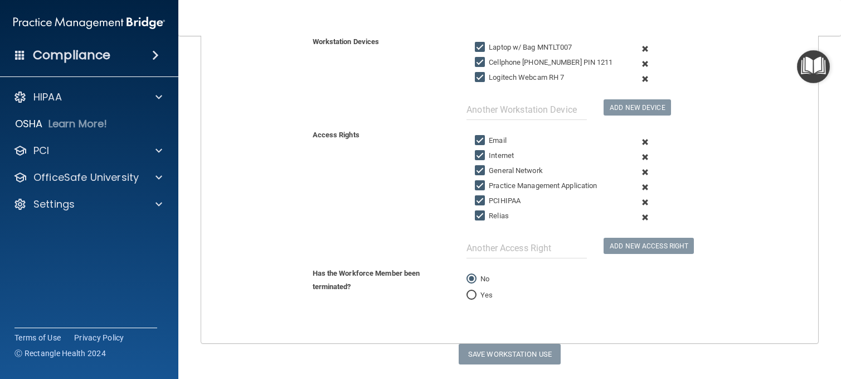
click at [639, 200] on span at bounding box center [645, 202] width 25 height 15
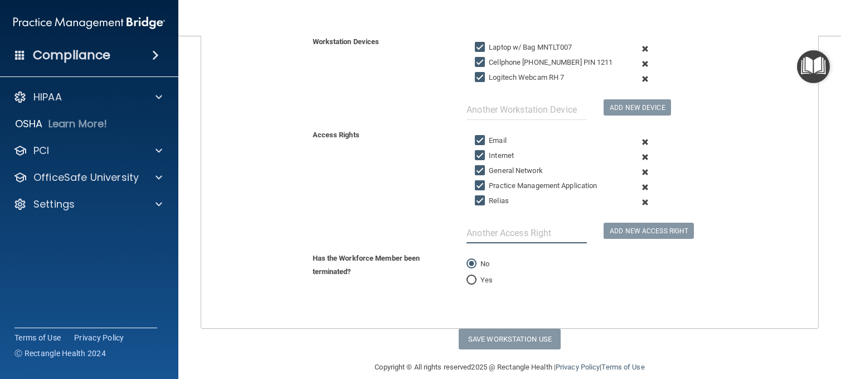
click at [540, 224] on input "text" at bounding box center [527, 232] width 120 height 21
type input "PCIHIPAA"
click at [651, 233] on button "Add New Access Right" at bounding box center [649, 230] width 90 height 16
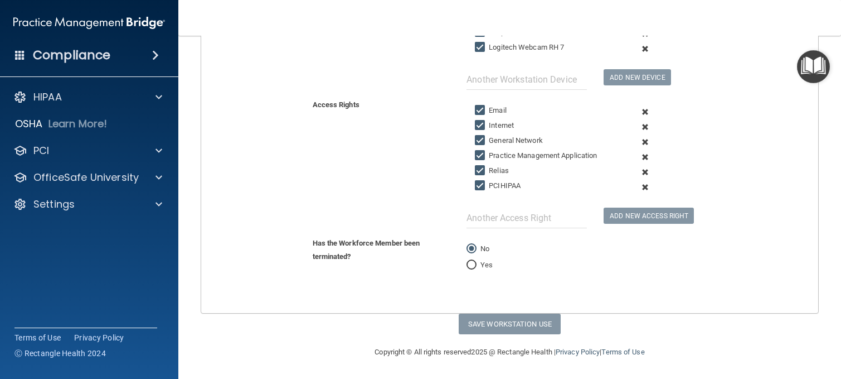
scroll to position [0, 0]
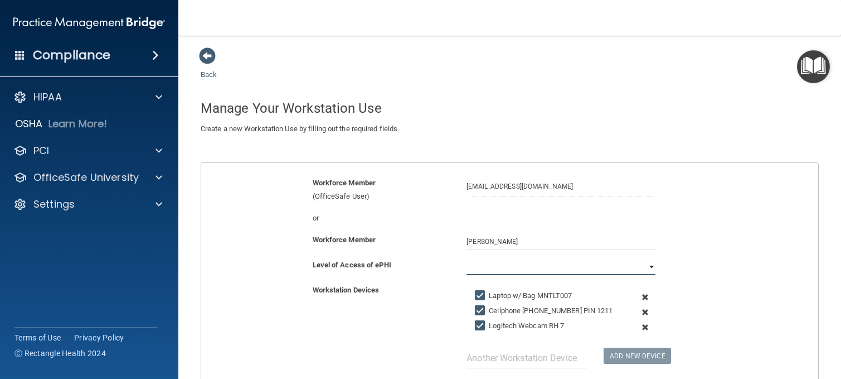
click at [607, 263] on select "Full Limited None" at bounding box center [561, 266] width 189 height 17
click at [467, 258] on select "Full Limited None" at bounding box center [561, 266] width 189 height 17
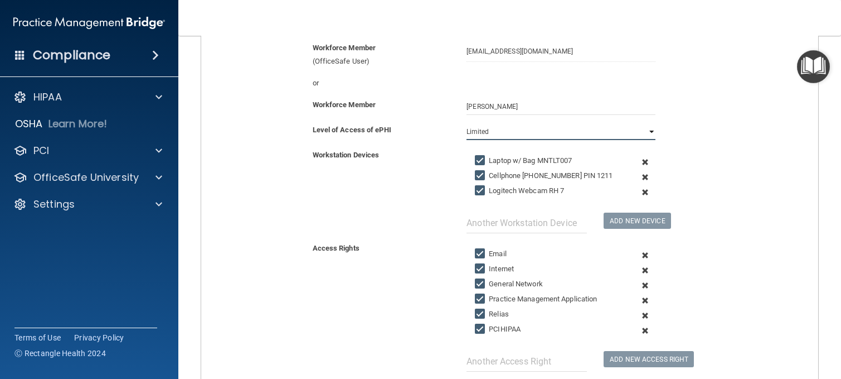
scroll to position [278, 0]
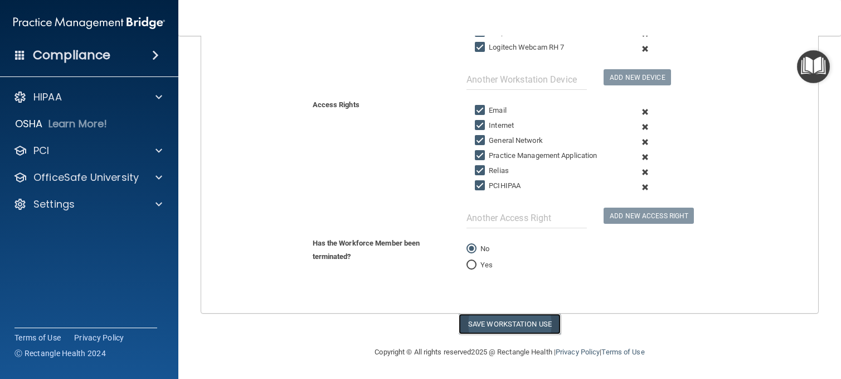
click at [513, 331] on button "Save Workstation Use" at bounding box center [510, 323] width 102 height 21
select select "? string:Full ?"
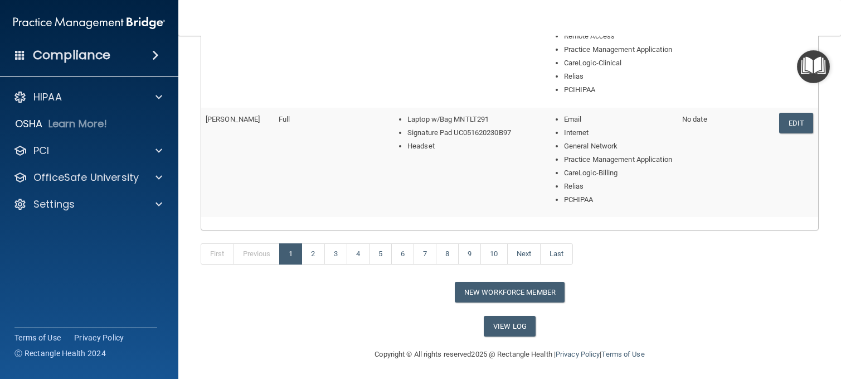
scroll to position [671, 0]
